Goal: Task Accomplishment & Management: Use online tool/utility

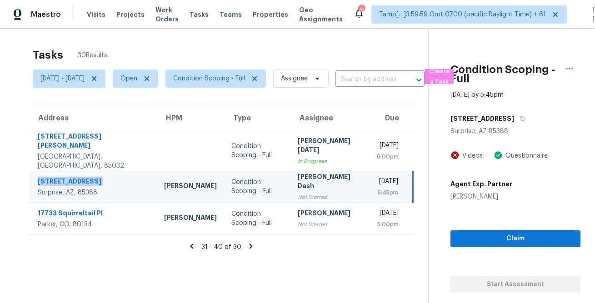
click at [316, 55] on div "Tasks 30 Results" at bounding box center [231, 55] width 396 height 24
click at [238, 57] on div "Tasks 30 Results" at bounding box center [231, 55] width 396 height 24
click at [162, 51] on div "Tasks 30 Results" at bounding box center [231, 55] width 396 height 24
click at [70, 58] on div "Tasks 30 Results" at bounding box center [231, 55] width 396 height 24
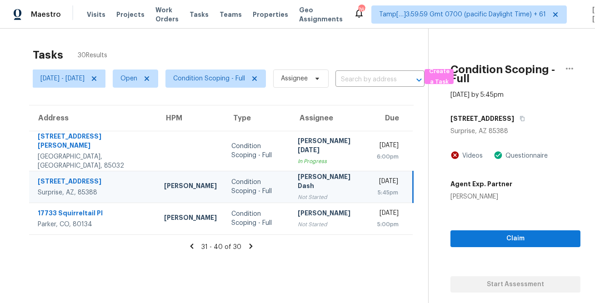
click at [70, 57] on div "Tasks 30 Results" at bounding box center [231, 55] width 396 height 24
click at [155, 59] on div "Tasks 30 Results" at bounding box center [231, 55] width 396 height 24
click at [230, 64] on div "Tasks 30 Results" at bounding box center [231, 55] width 396 height 24
click at [328, 62] on div "Tasks 30 Results" at bounding box center [231, 55] width 396 height 24
click at [412, 54] on div "Tasks 30 Results" at bounding box center [231, 55] width 396 height 24
